Goal: Information Seeking & Learning: Find specific page/section

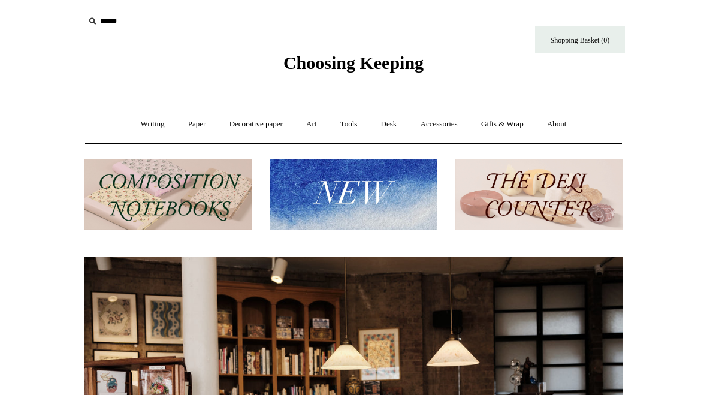
click at [449, 122] on link "Accessories +" at bounding box center [439, 125] width 59 height 32
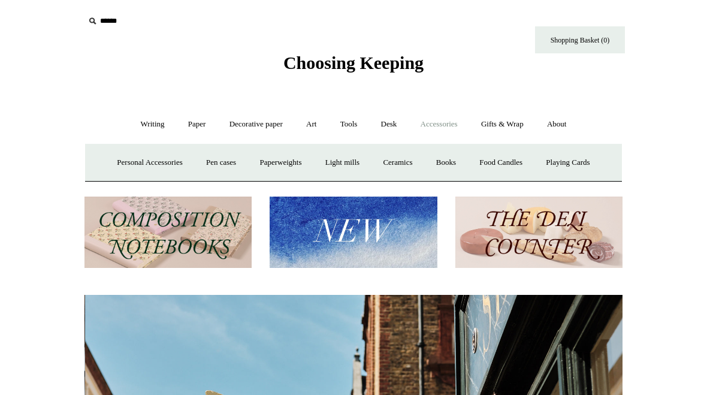
scroll to position [0, 538]
click at [320, 122] on link "Art +" at bounding box center [312, 125] width 32 height 32
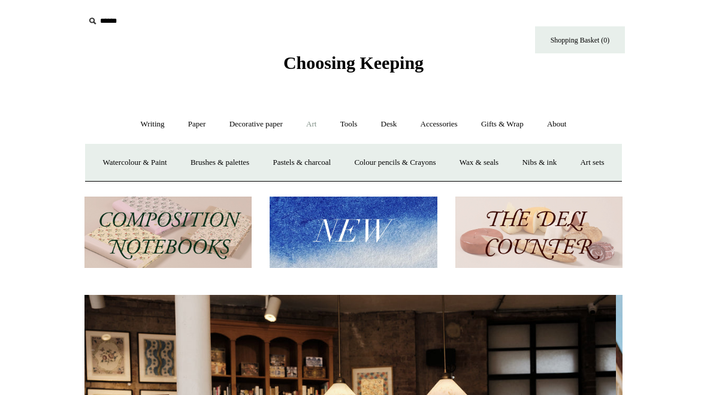
scroll to position [0, 0]
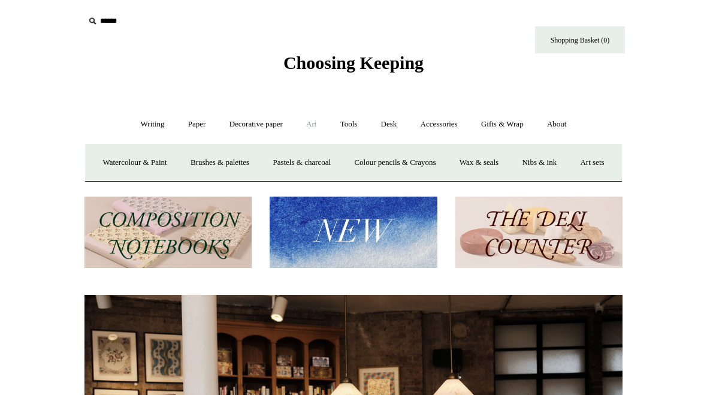
click at [267, 114] on link "Decorative paper +" at bounding box center [256, 125] width 75 height 32
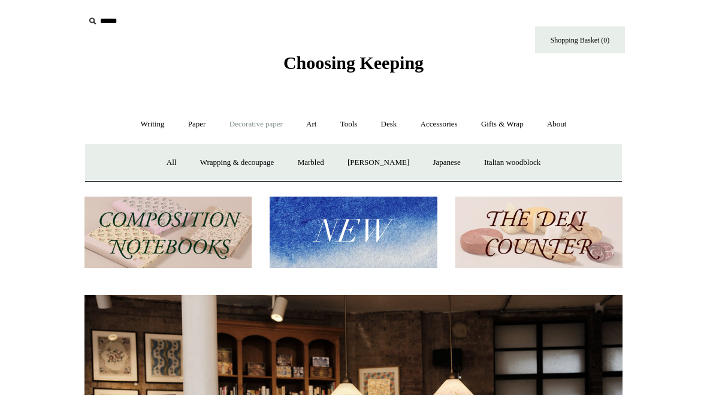
click at [353, 120] on link "Tools +" at bounding box center [349, 125] width 39 height 32
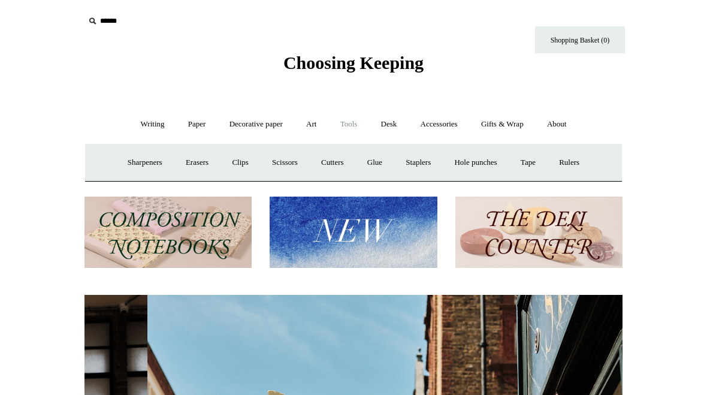
scroll to position [0, 538]
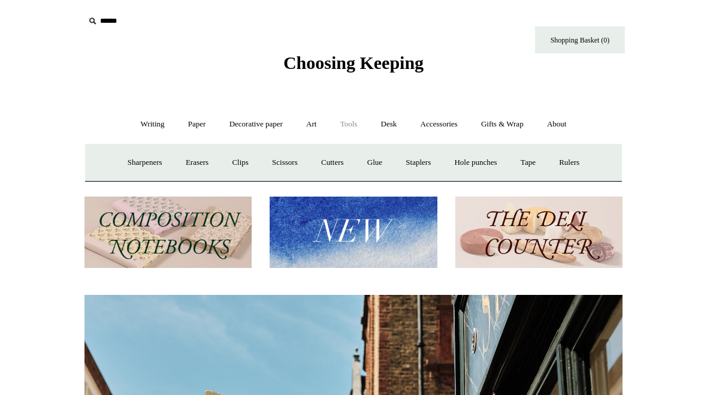
click at [160, 125] on link "Writing +" at bounding box center [153, 125] width 46 height 32
click at [203, 116] on link "Paper +" at bounding box center [197, 125] width 40 height 32
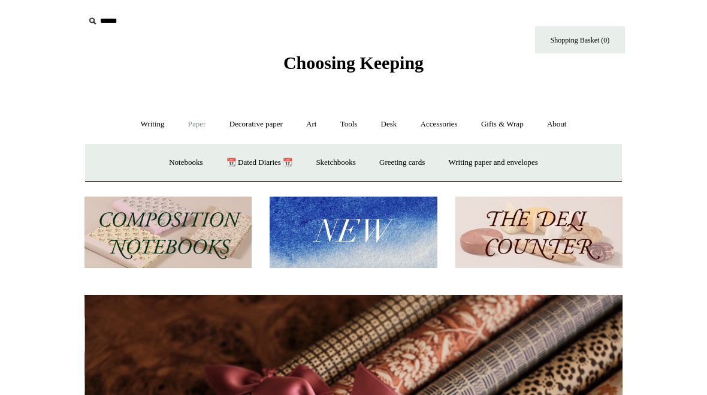
scroll to position [0, 1077]
click at [385, 120] on link "Desk +" at bounding box center [389, 125] width 38 height 32
click at [418, 152] on link "Desk Accessories" at bounding box center [404, 163] width 76 height 32
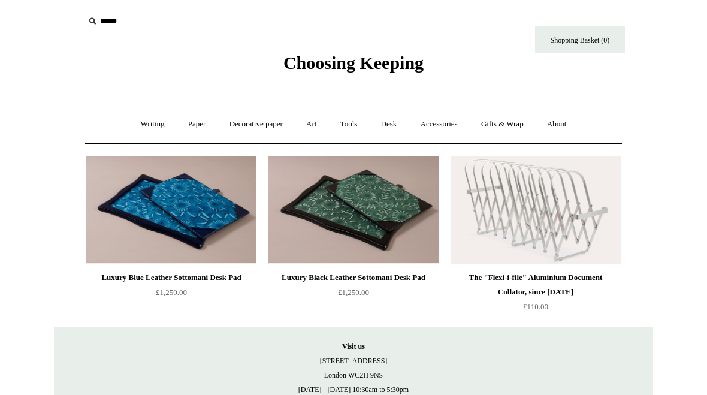
click at [313, 113] on link "Art +" at bounding box center [312, 125] width 32 height 32
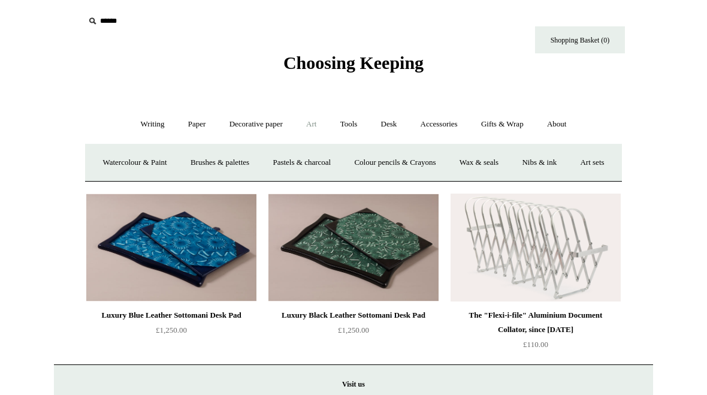
click at [257, 110] on link "Decorative paper +" at bounding box center [256, 125] width 75 height 32
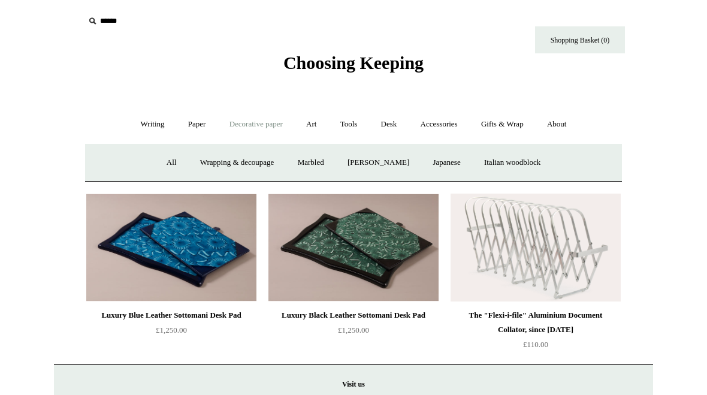
click at [158, 120] on link "Writing +" at bounding box center [153, 125] width 46 height 32
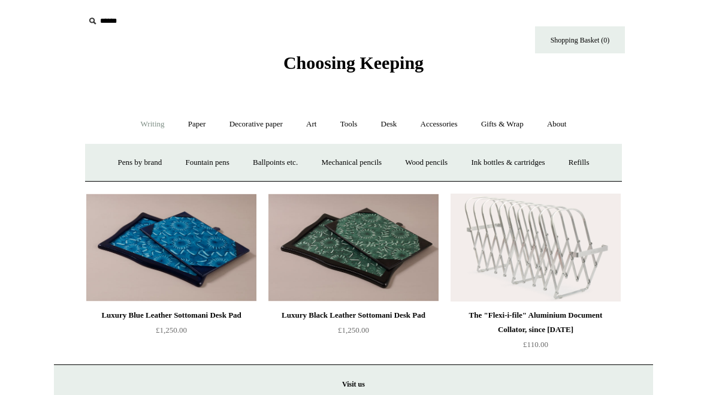
click at [200, 114] on link "Paper +" at bounding box center [197, 125] width 40 height 32
click at [273, 112] on link "Decorative paper +" at bounding box center [256, 125] width 75 height 32
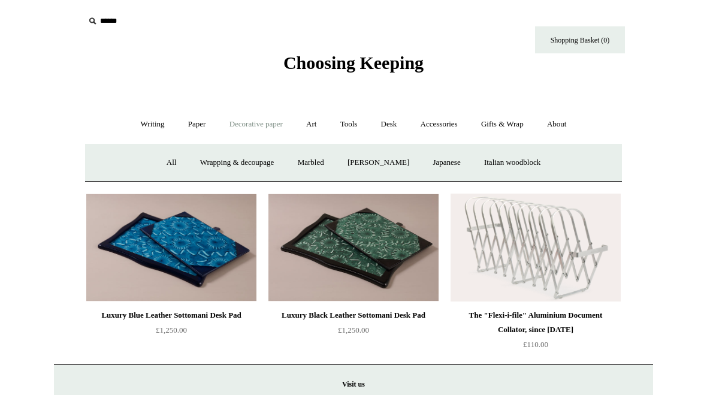
click at [316, 119] on link "Art +" at bounding box center [312, 125] width 32 height 32
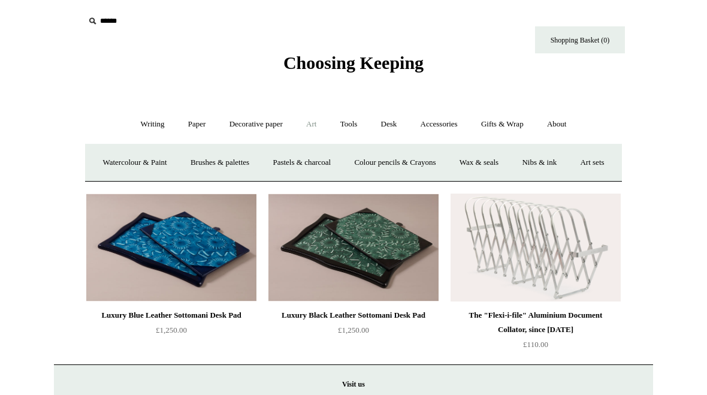
click at [355, 117] on link "Tools +" at bounding box center [349, 125] width 39 height 32
click at [426, 109] on link "Accessories +" at bounding box center [439, 125] width 59 height 32
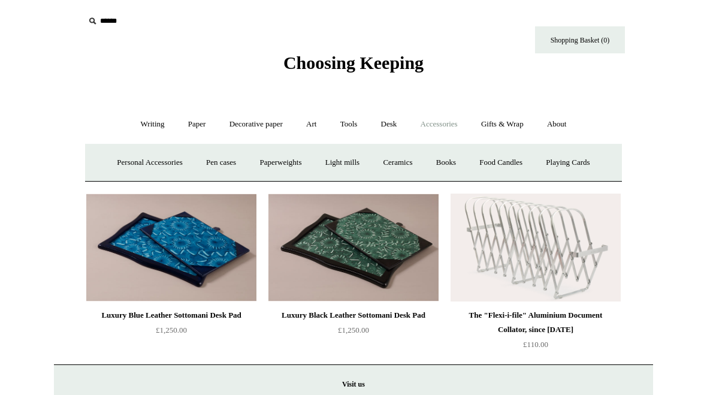
click at [120, 13] on input "text" at bounding box center [158, 21] width 147 height 22
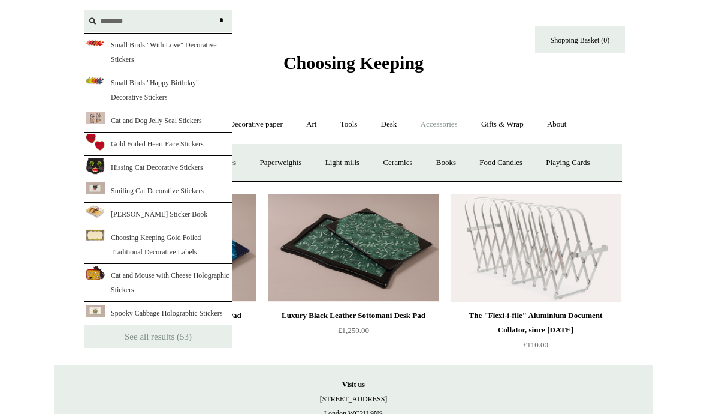
type input "********"
click at [221, 20] on input "*" at bounding box center [221, 20] width 12 height 21
